Goal: Check status: Check status

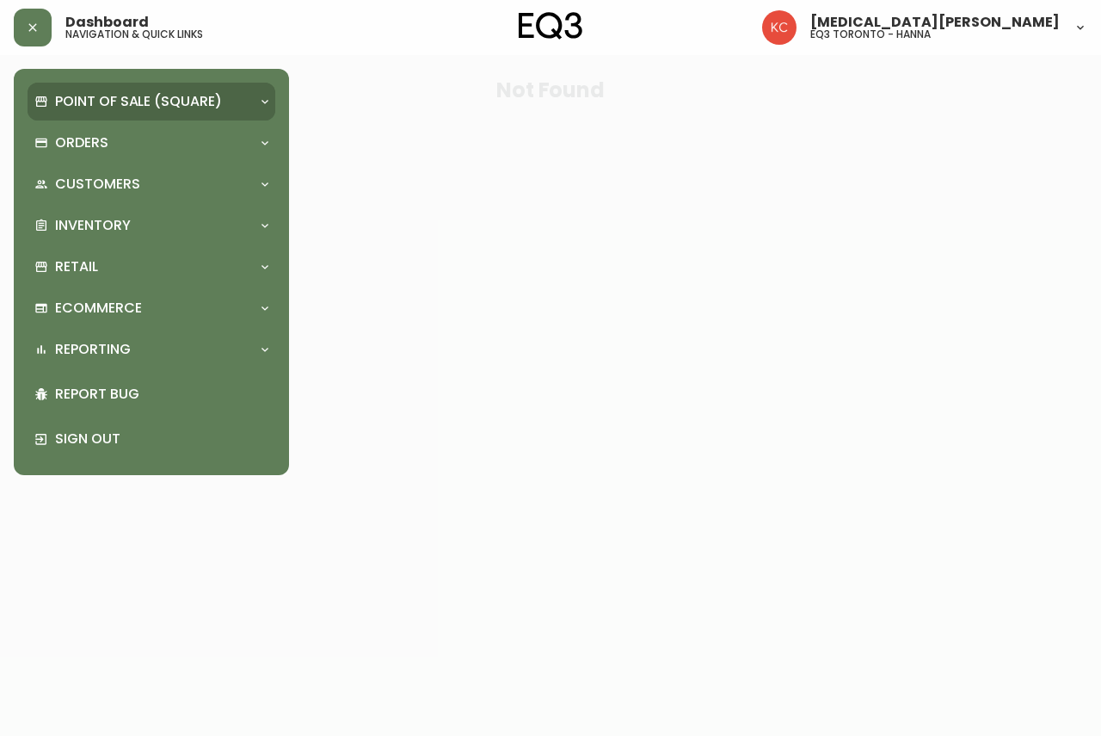
click at [120, 102] on p "Point of Sale (Square)" at bounding box center [138, 101] width 167 height 19
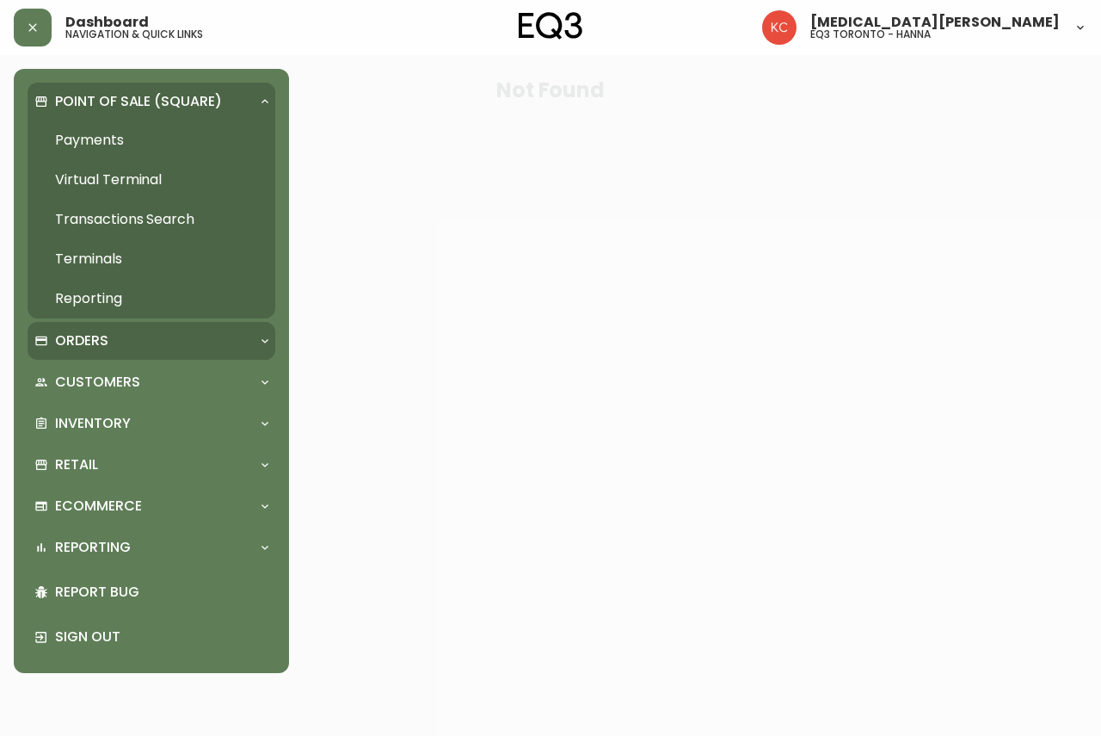
click at [103, 347] on p "Orders" at bounding box center [81, 340] width 53 height 19
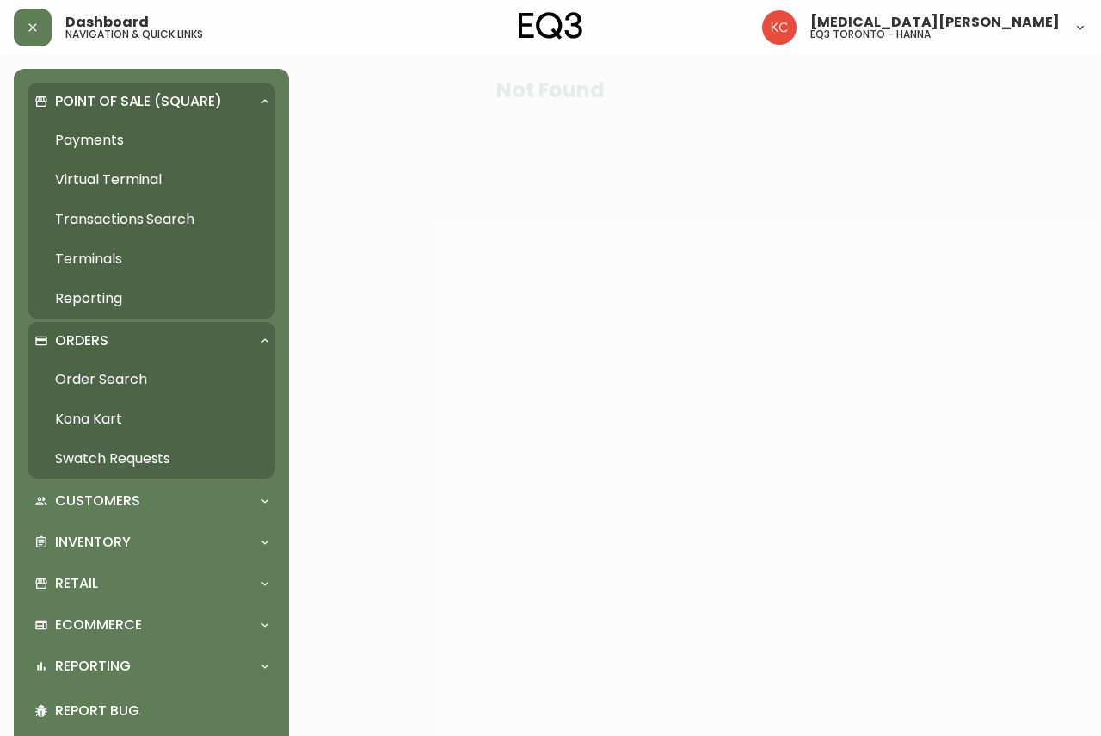
click at [108, 383] on link "Order Search" at bounding box center [152, 380] width 248 height 40
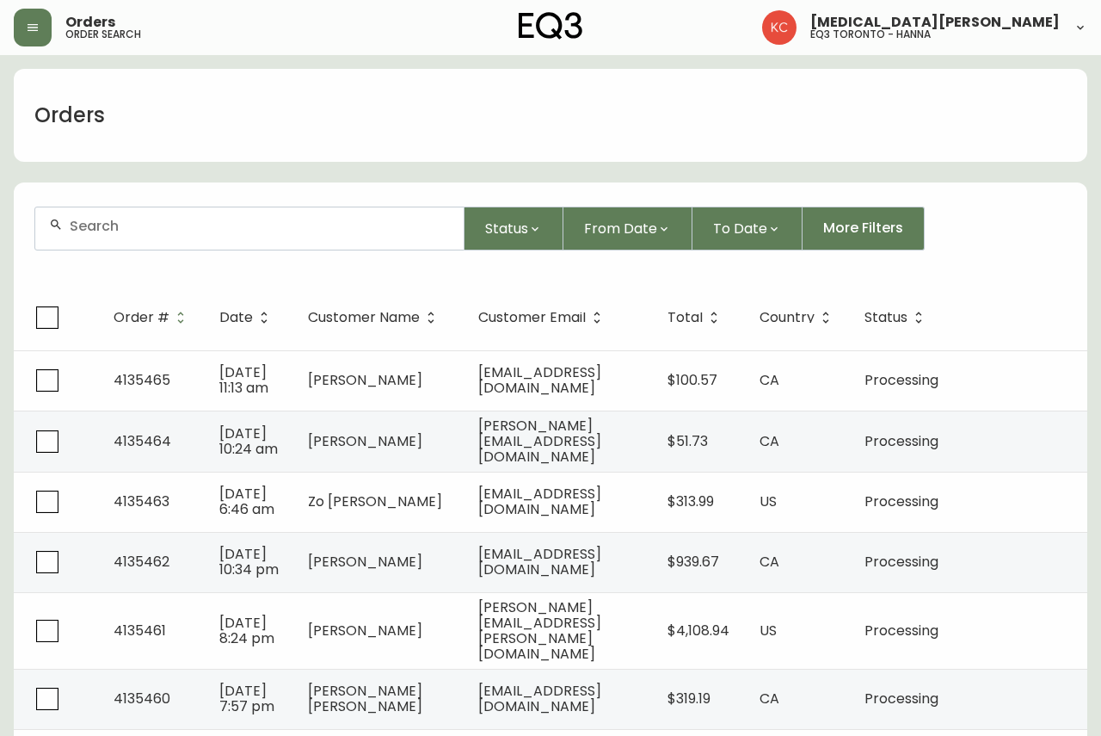
click at [169, 208] on div at bounding box center [249, 228] width 428 height 42
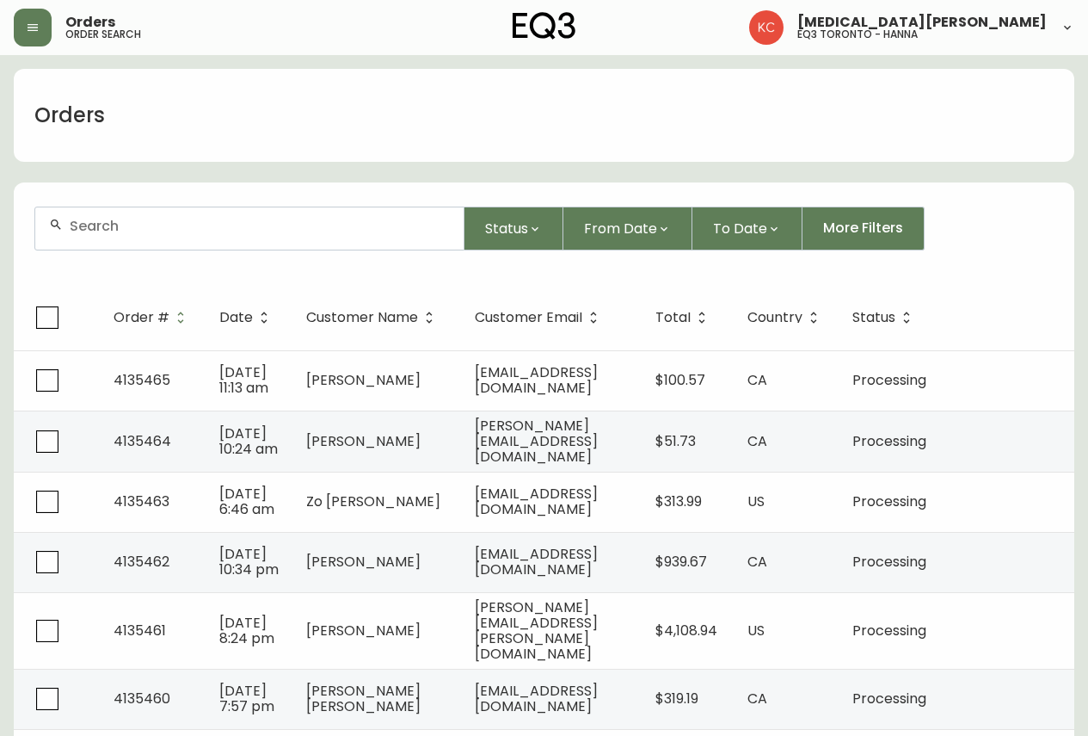
paste input "4134664"
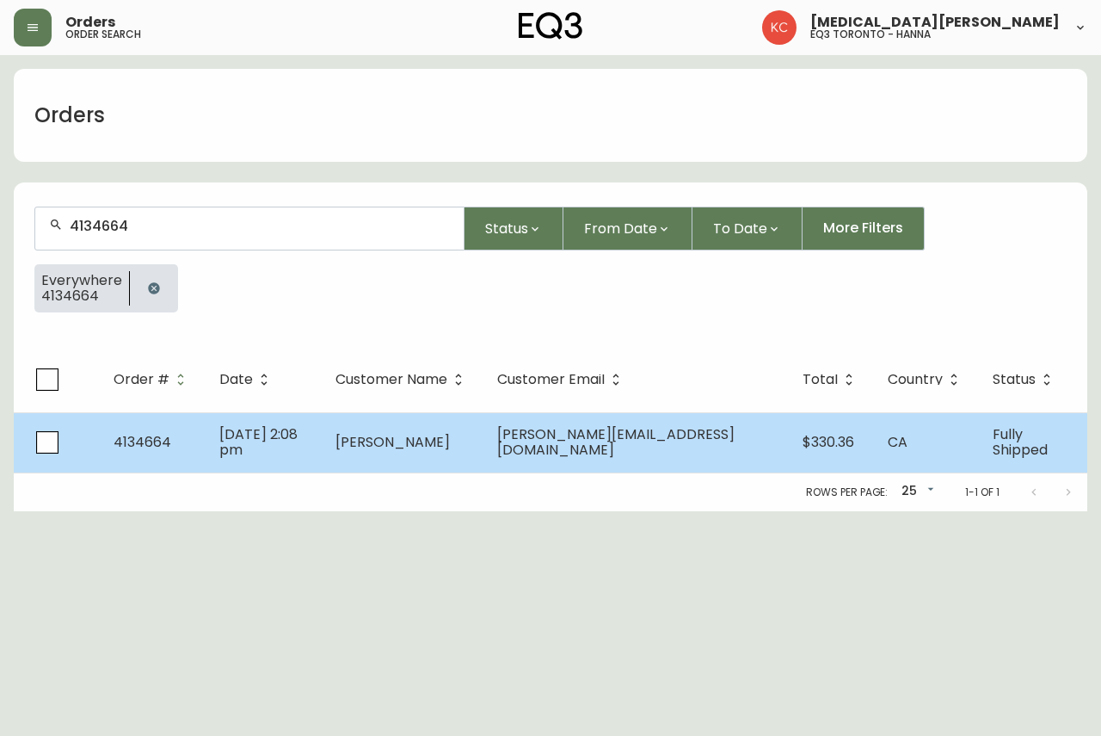
type input "4134664"
click at [416, 449] on span "[PERSON_NAME]" at bounding box center [393, 442] width 114 height 20
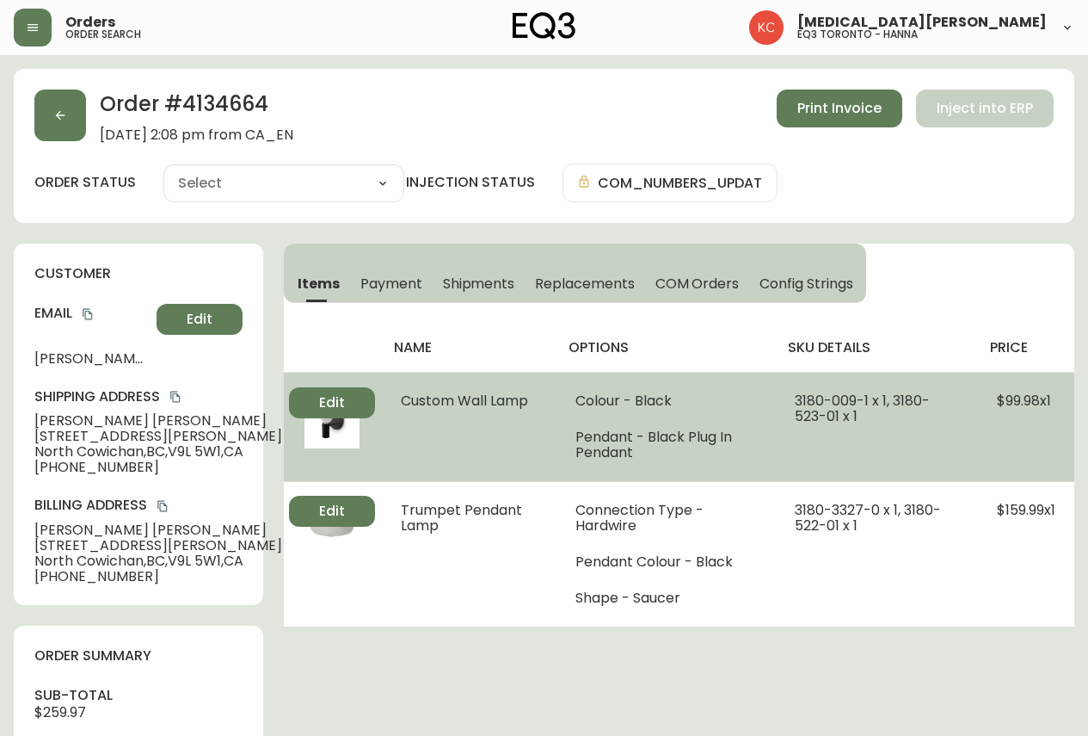
type input "Fully Shipped"
select select "FULLY_SHIPPED"
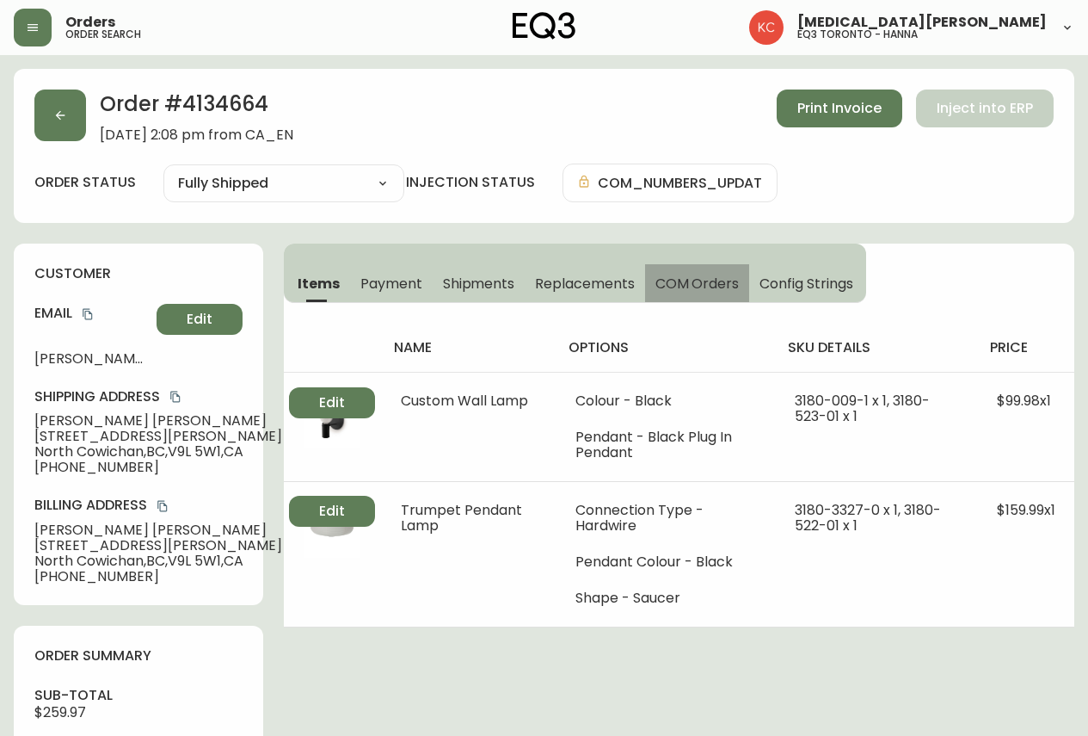
click at [672, 272] on button "COM Orders" at bounding box center [697, 283] width 105 height 38
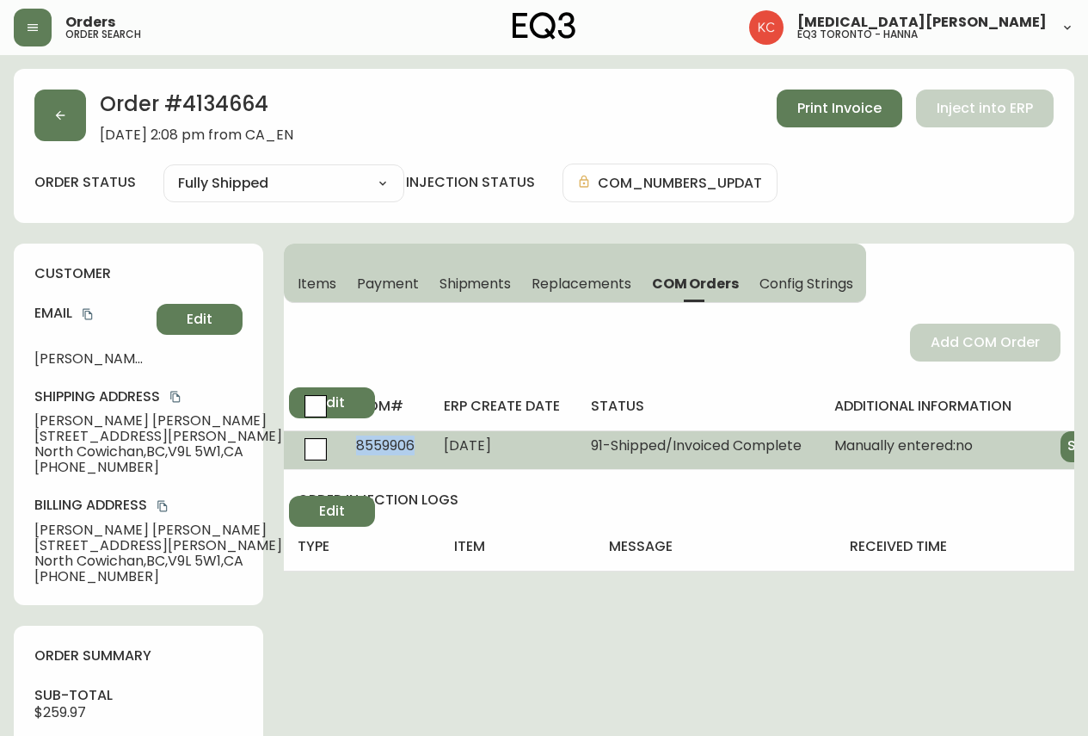
drag, startPoint x: 414, startPoint y: 447, endPoint x: 342, endPoint y: 446, distance: 72.3
click at [342, 446] on td "8559906" at bounding box center [386, 449] width 88 height 39
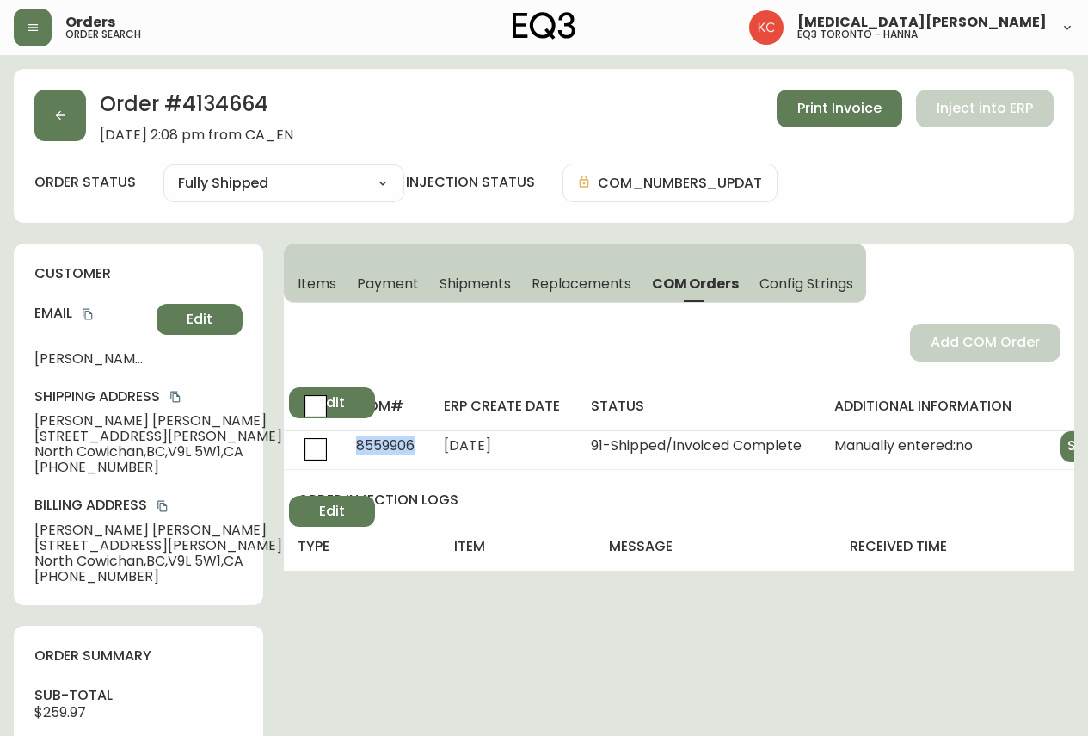
copy span "8559906"
click at [411, 284] on span "Payment" at bounding box center [388, 283] width 62 height 18
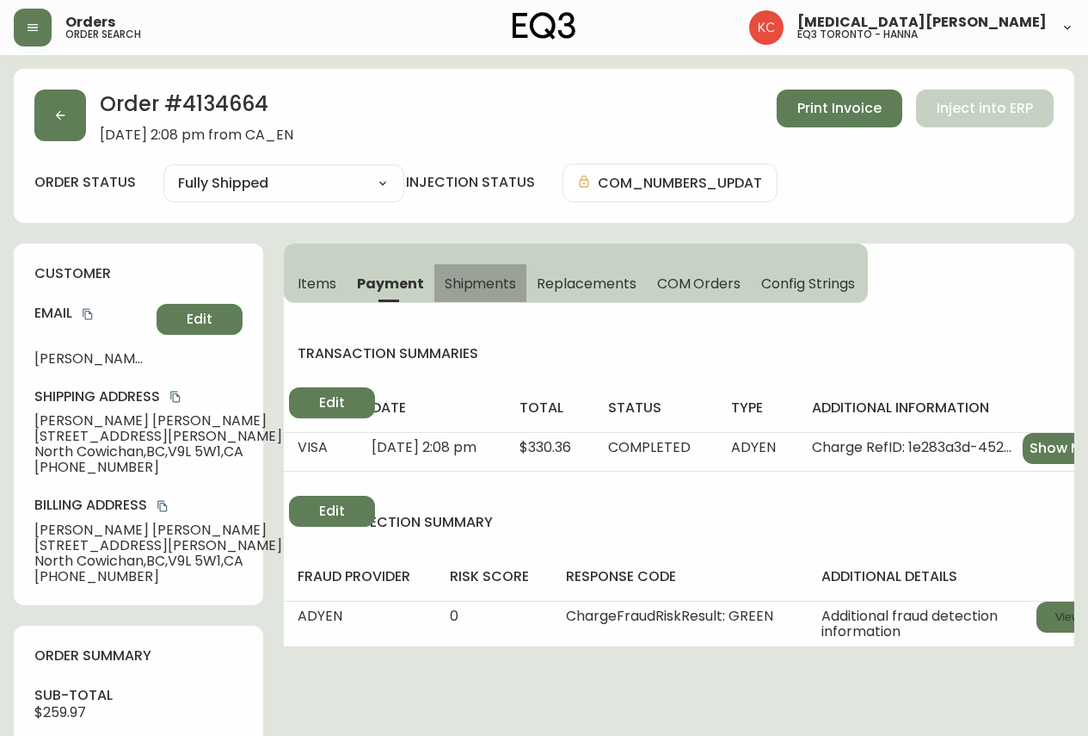
click at [439, 274] on button "Shipments" at bounding box center [480, 283] width 93 height 38
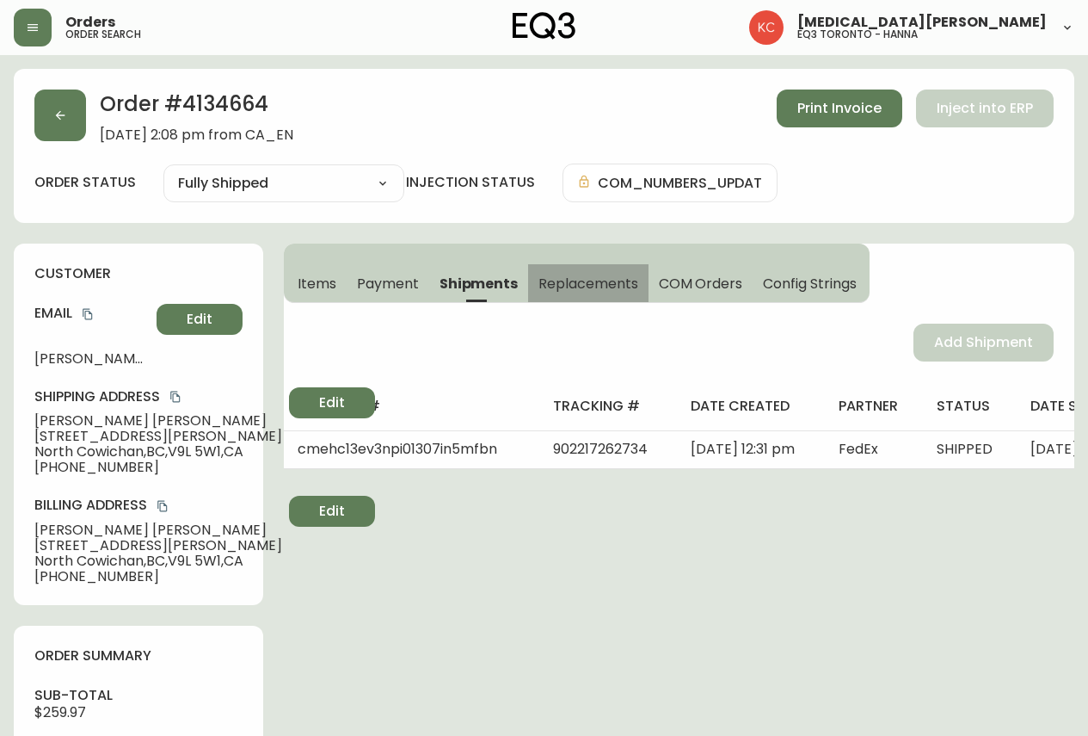
click at [570, 282] on span "Replacements" at bounding box center [588, 283] width 99 height 18
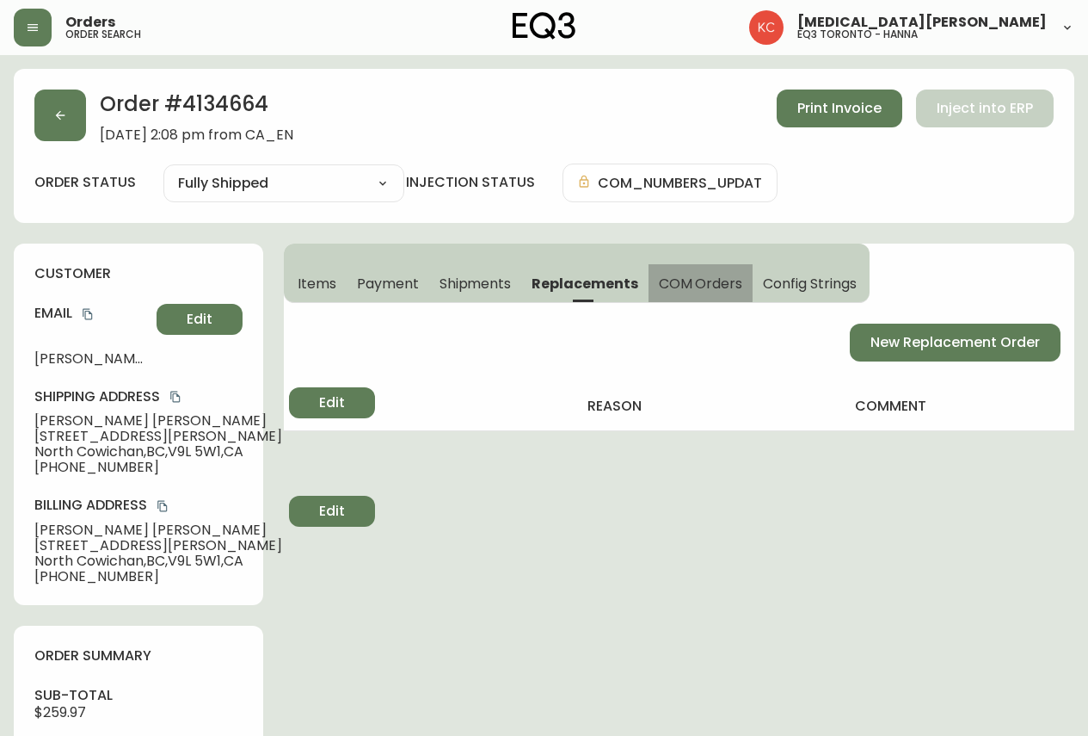
click at [659, 280] on span "COM Orders" at bounding box center [701, 283] width 84 height 18
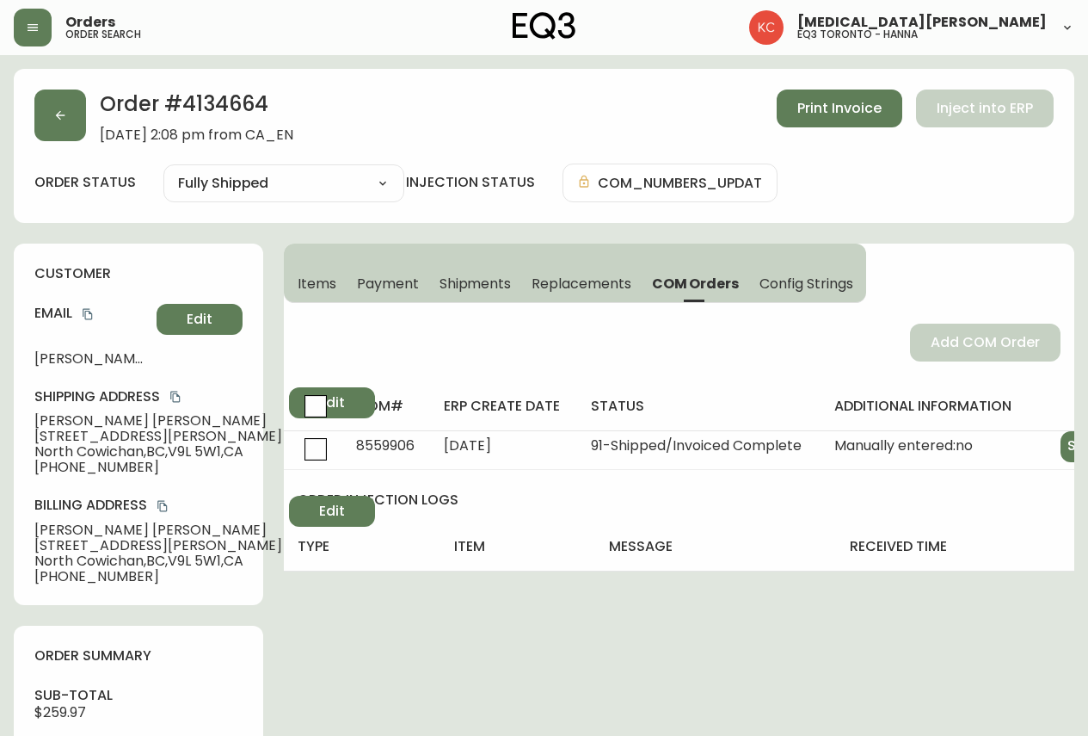
click at [803, 279] on span "Config Strings" at bounding box center [806, 283] width 93 height 18
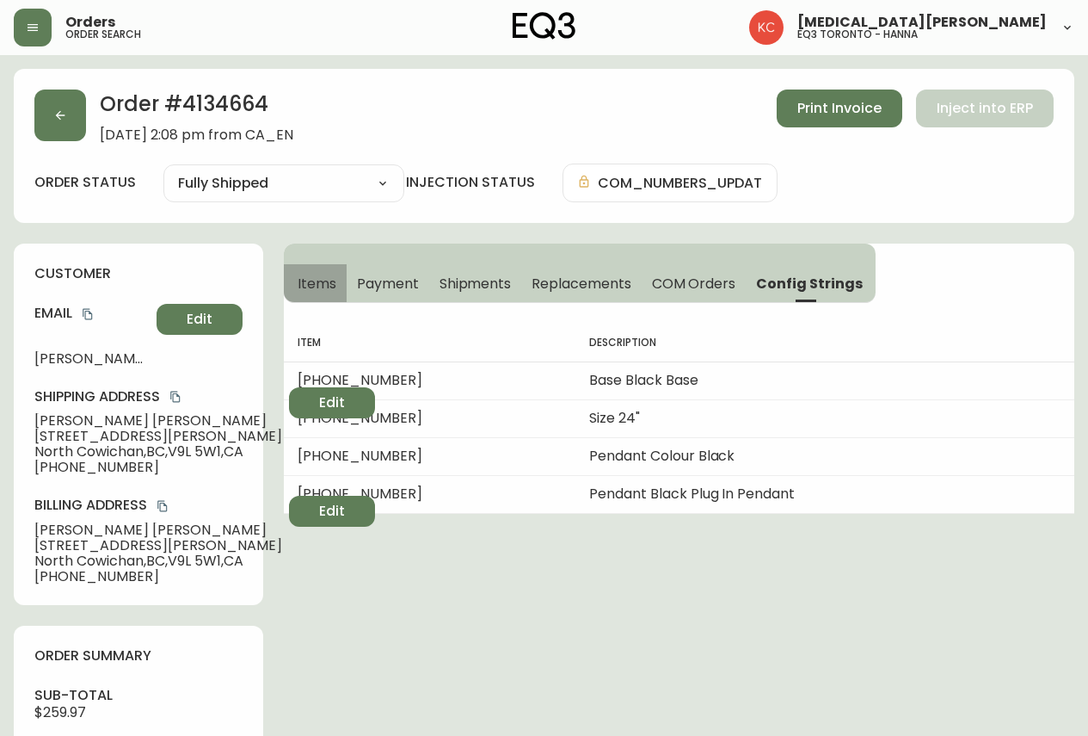
click at [309, 277] on span "Items" at bounding box center [317, 283] width 39 height 18
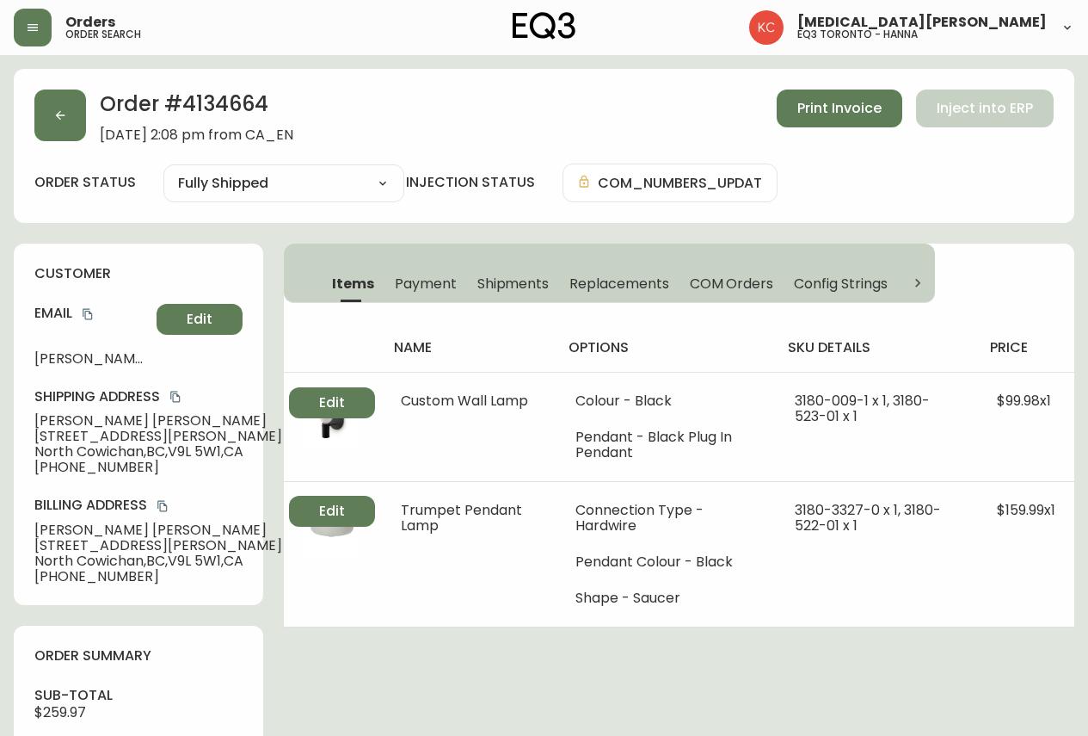
click at [182, 583] on div "Billing Address [PERSON_NAME] [STREET_ADDRESS][PERSON_NAME] [PHONE_NUMBER] Edit" at bounding box center [138, 540] width 208 height 88
drag, startPoint x: 183, startPoint y: 102, endPoint x: 279, endPoint y: 102, distance: 95.5
click at [279, 102] on h2 "Order # 4134664" at bounding box center [197, 108] width 194 height 38
copy h2 "4134664"
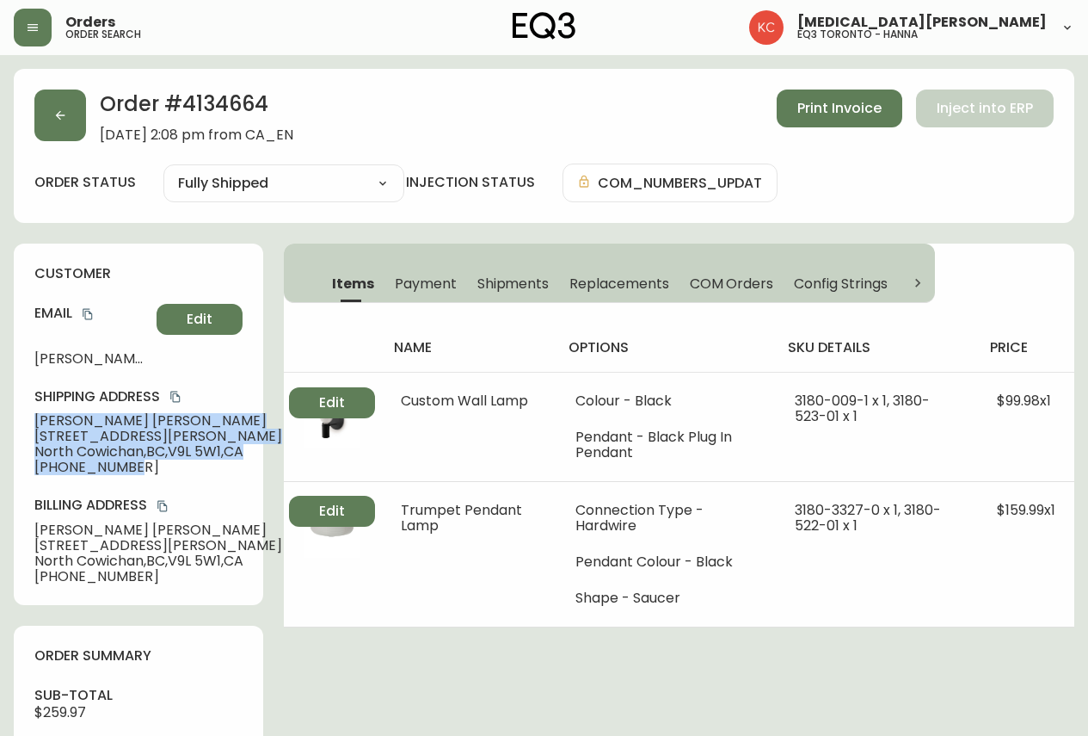
drag, startPoint x: 36, startPoint y: 438, endPoint x: 145, endPoint y: 485, distance: 118.3
click at [145, 475] on div "Shipping Address [PERSON_NAME] [STREET_ADDRESS][PERSON_NAME] [PHONE_NUMBER] Edit" at bounding box center [138, 431] width 208 height 88
copy div "[PERSON_NAME] [STREET_ADDRESS][PERSON_NAME] [PHONE_NUMBER]"
click at [169, 403] on icon "copy" at bounding box center [175, 397] width 12 height 12
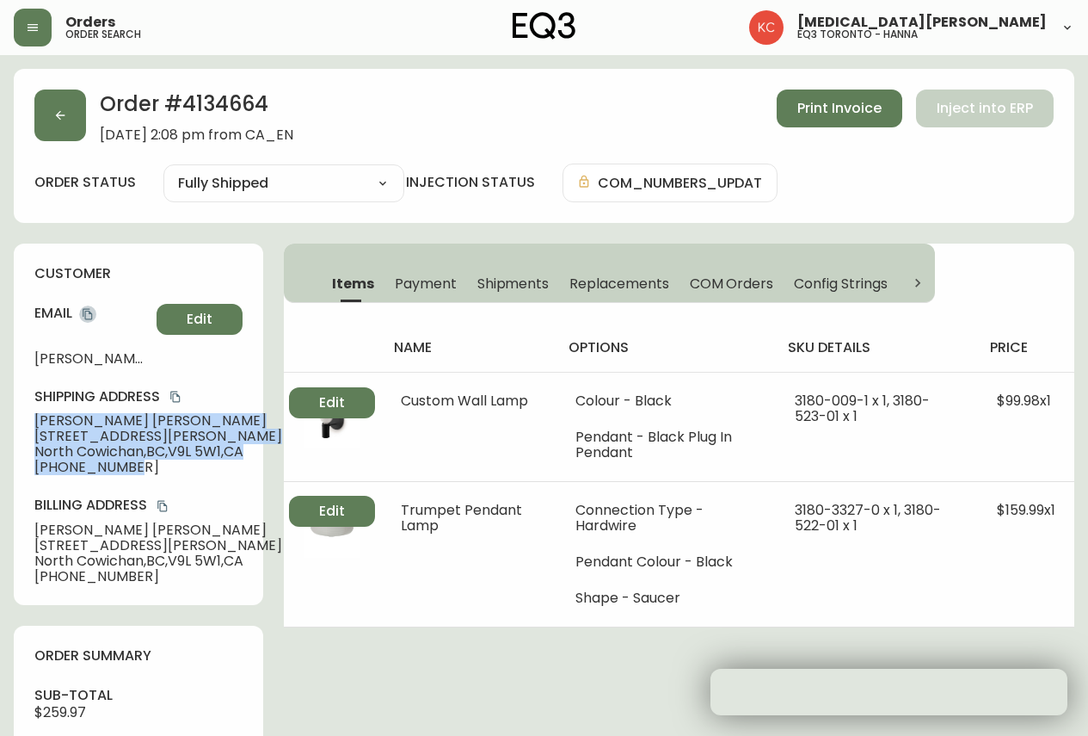
click at [92, 317] on icon "copy" at bounding box center [88, 314] width 12 height 12
